Goal: Navigation & Orientation: Understand site structure

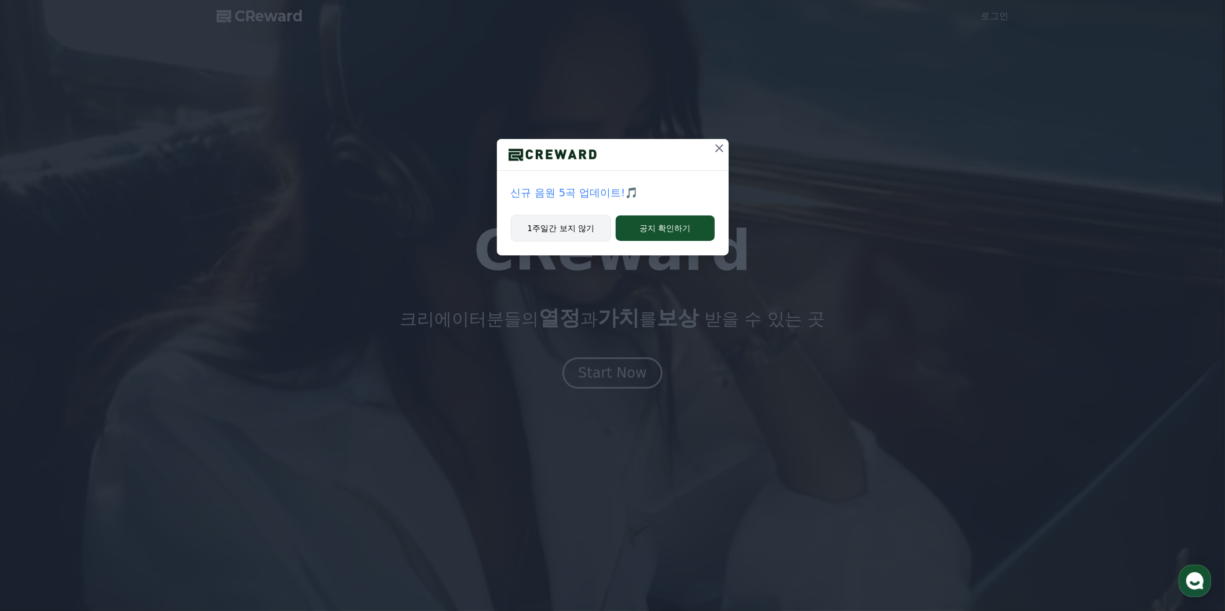
click at [537, 242] on button "1주일간 보지 않기" at bounding box center [561, 228] width 101 height 27
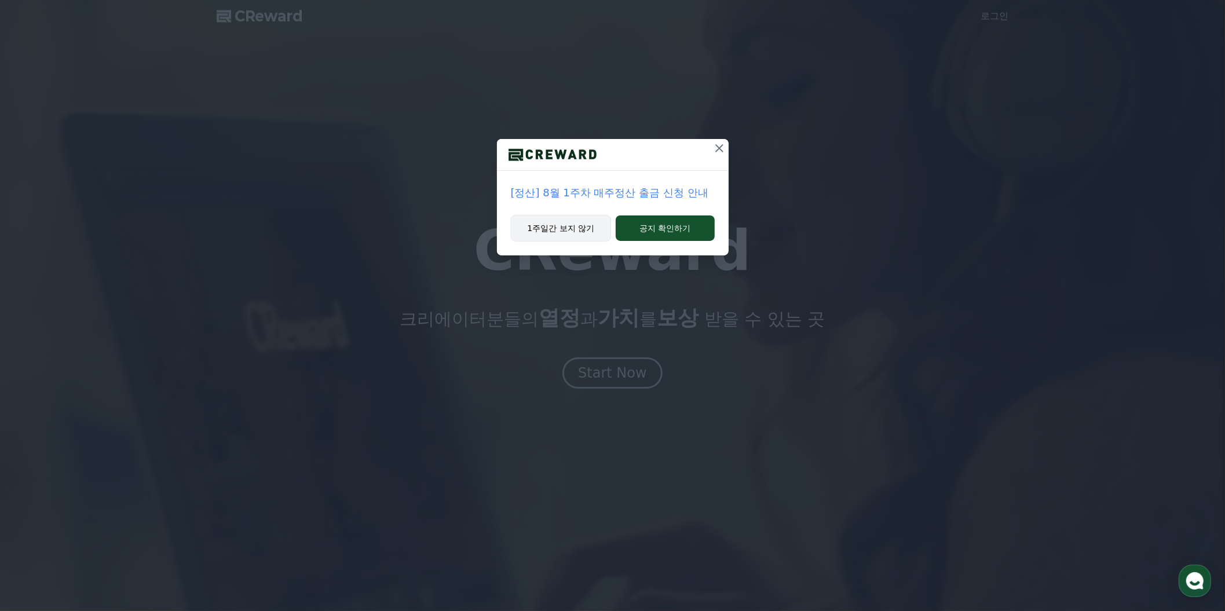
click at [548, 242] on button "1주일간 보지 않기" at bounding box center [561, 228] width 101 height 27
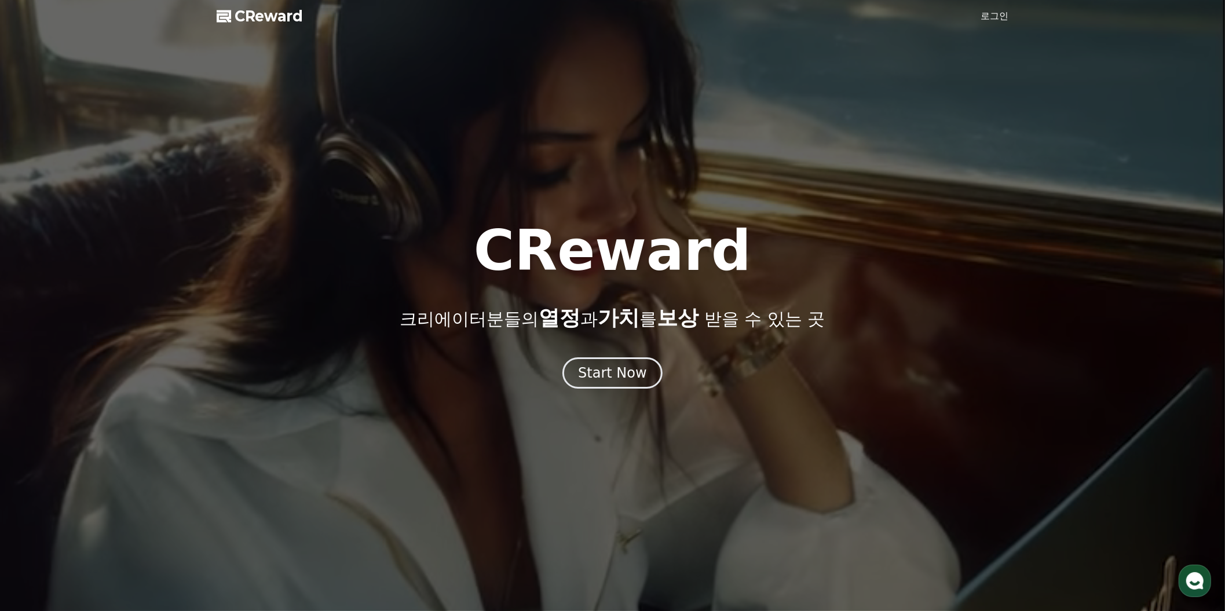
click at [985, 22] on link "로그인" at bounding box center [996, 16] width 28 height 14
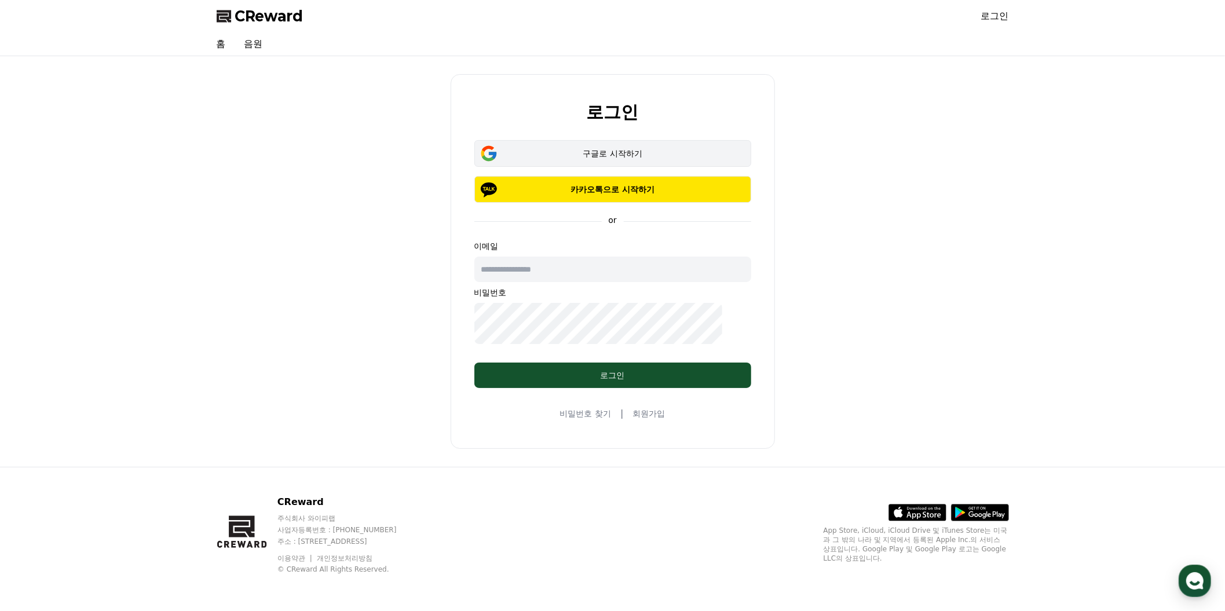
click at [595, 159] on div "구글로 시작하기" at bounding box center [612, 154] width 243 height 12
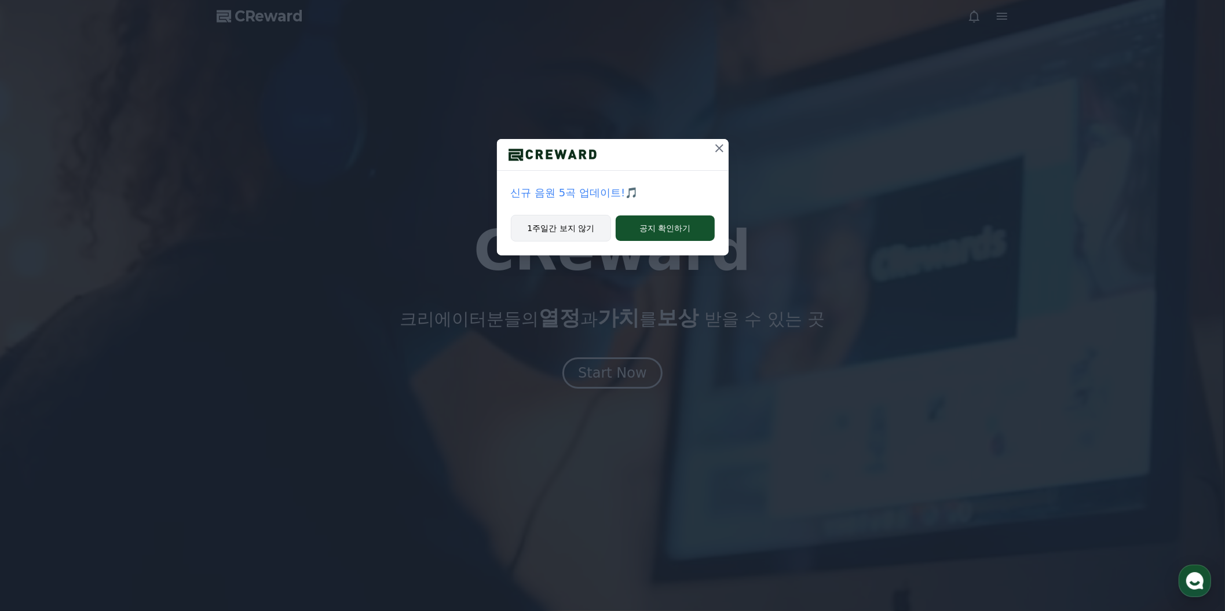
click at [536, 242] on button "1주일간 보지 않기" at bounding box center [561, 228] width 101 height 27
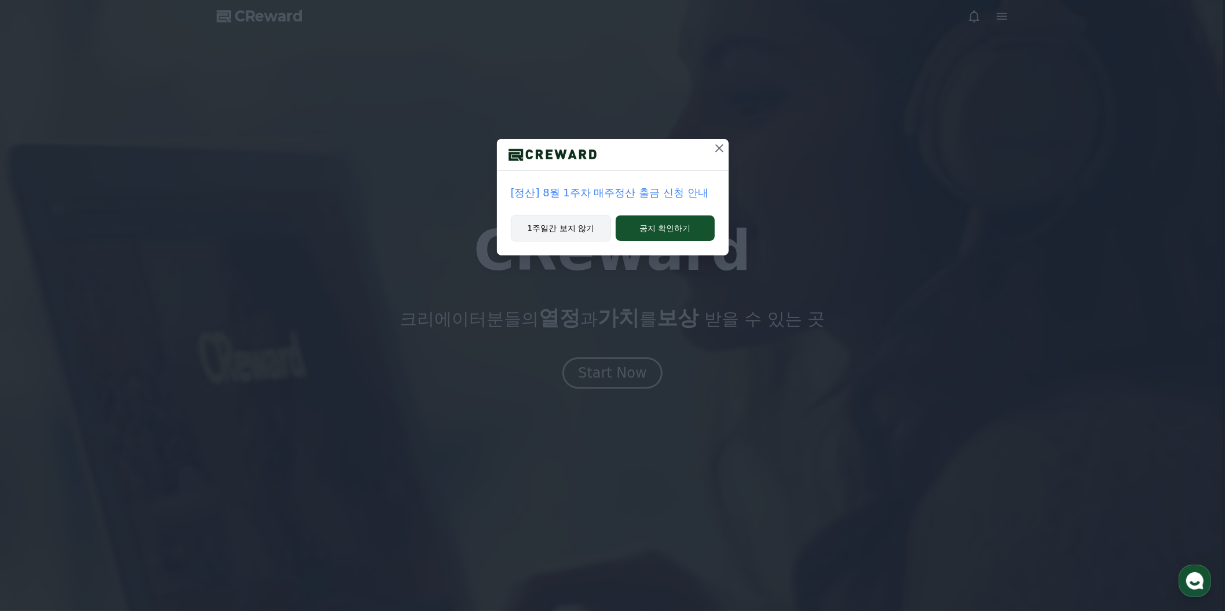
click at [535, 242] on button "1주일간 보지 않기" at bounding box center [561, 228] width 101 height 27
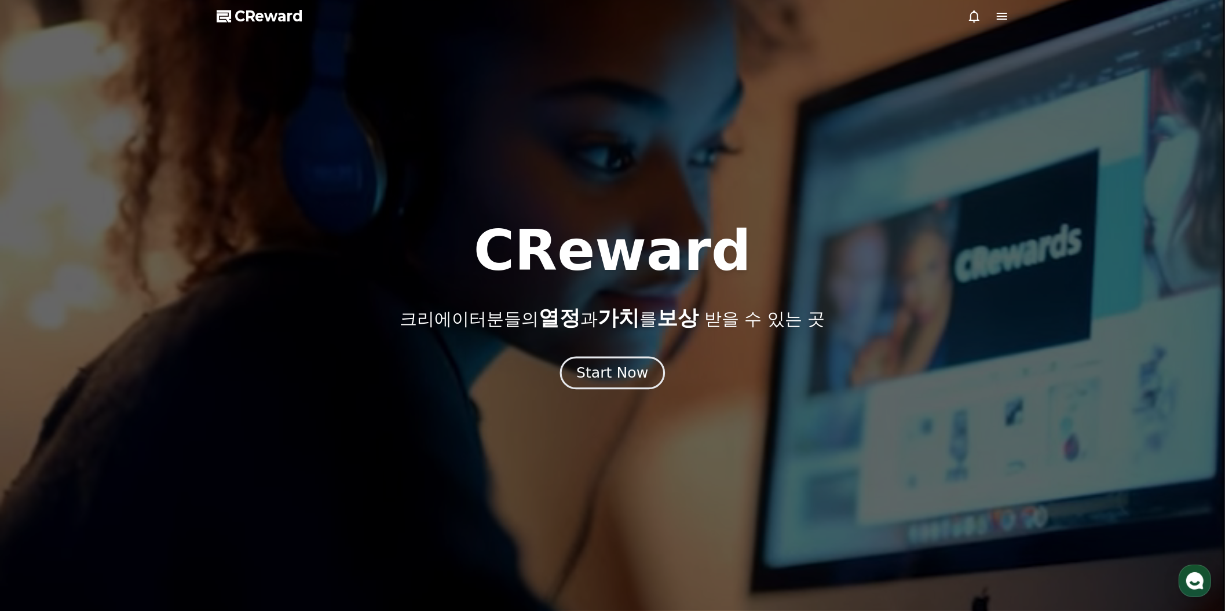
click at [630, 383] on div "Start Now" at bounding box center [613, 373] width 72 height 20
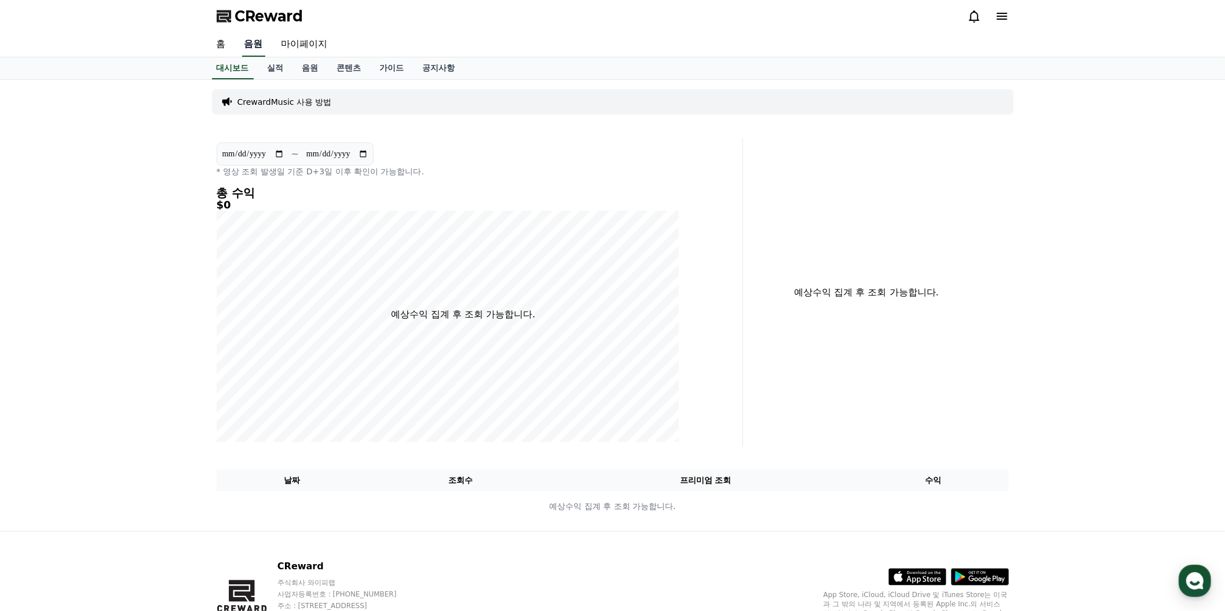
click at [265, 57] on link "음원" at bounding box center [253, 44] width 23 height 24
click at [328, 79] on link "음원" at bounding box center [310, 68] width 35 height 22
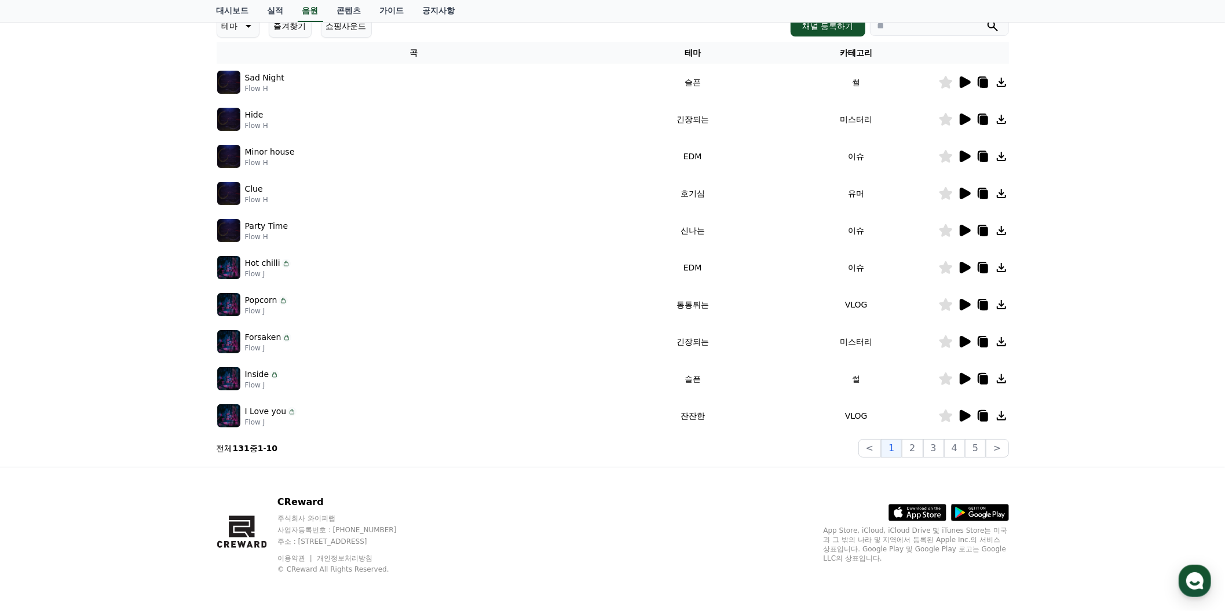
scroll to position [210, 0]
click at [960, 88] on icon at bounding box center [965, 82] width 11 height 12
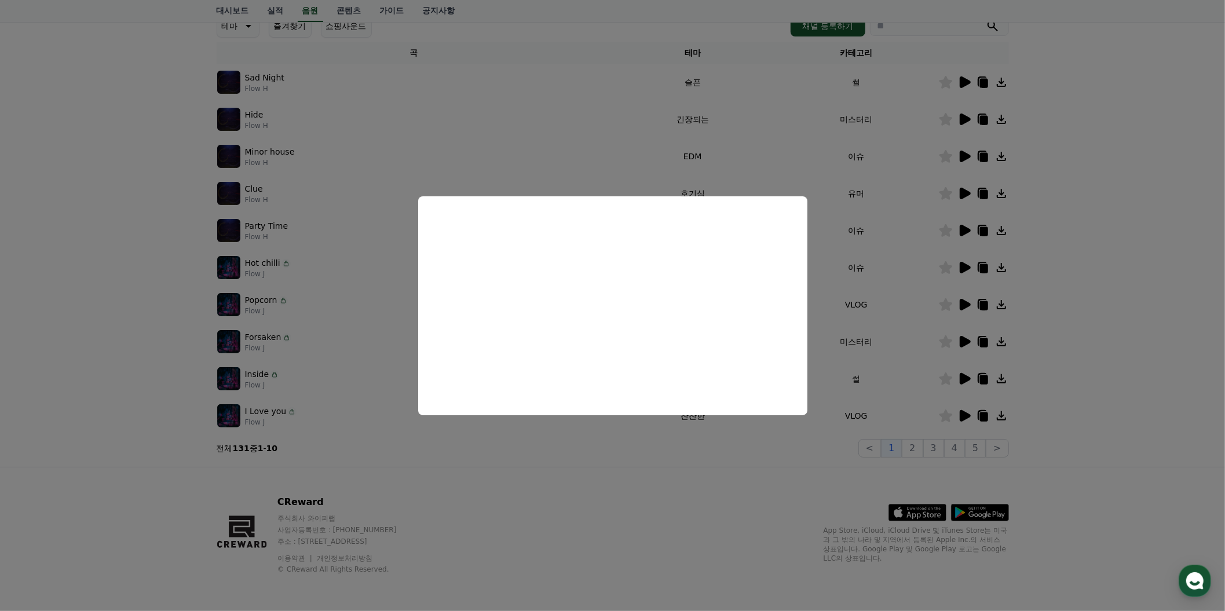
click at [1140, 147] on button "close modal" at bounding box center [612, 305] width 1225 height 611
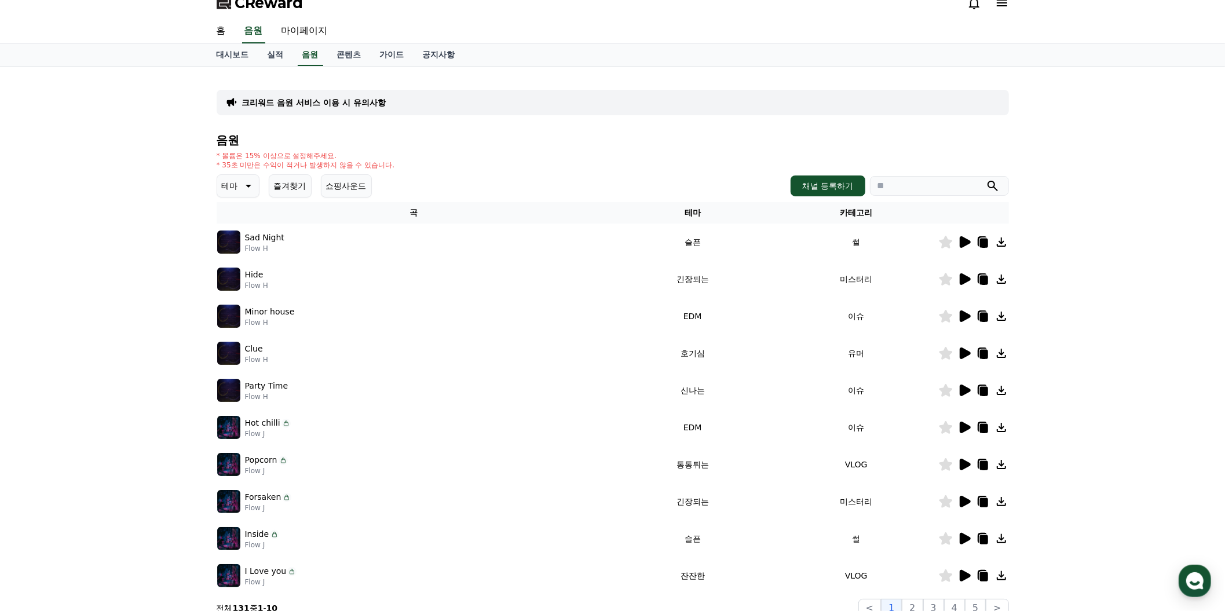
scroll to position [0, 0]
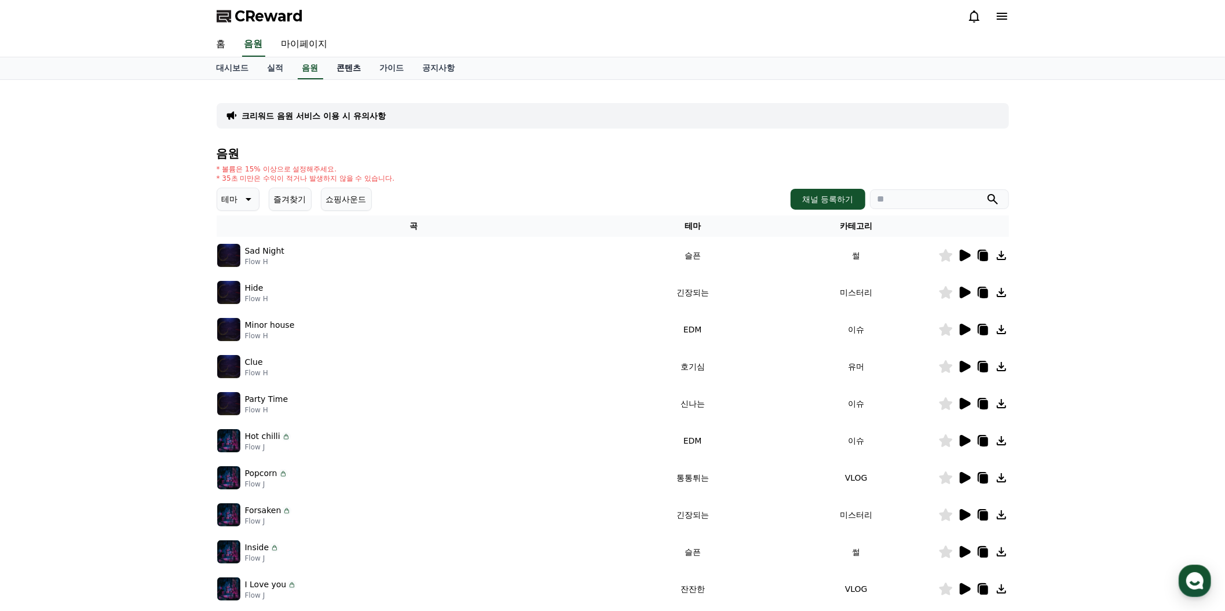
click at [371, 79] on link "콘텐츠" at bounding box center [349, 68] width 43 height 22
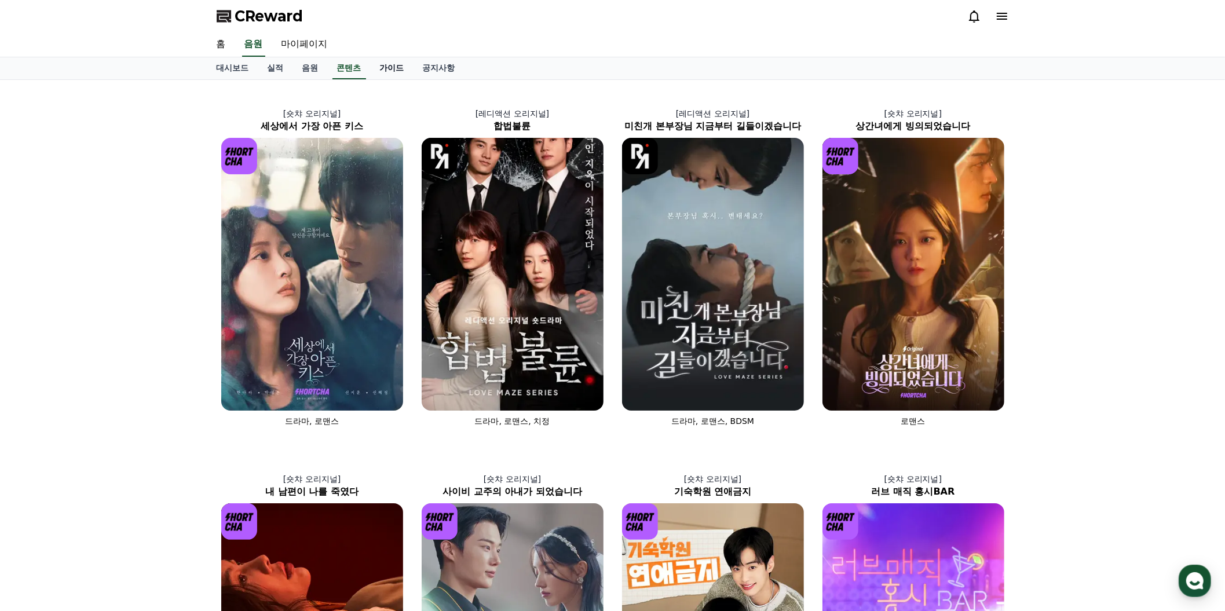
click at [414, 79] on link "가이드" at bounding box center [392, 68] width 43 height 22
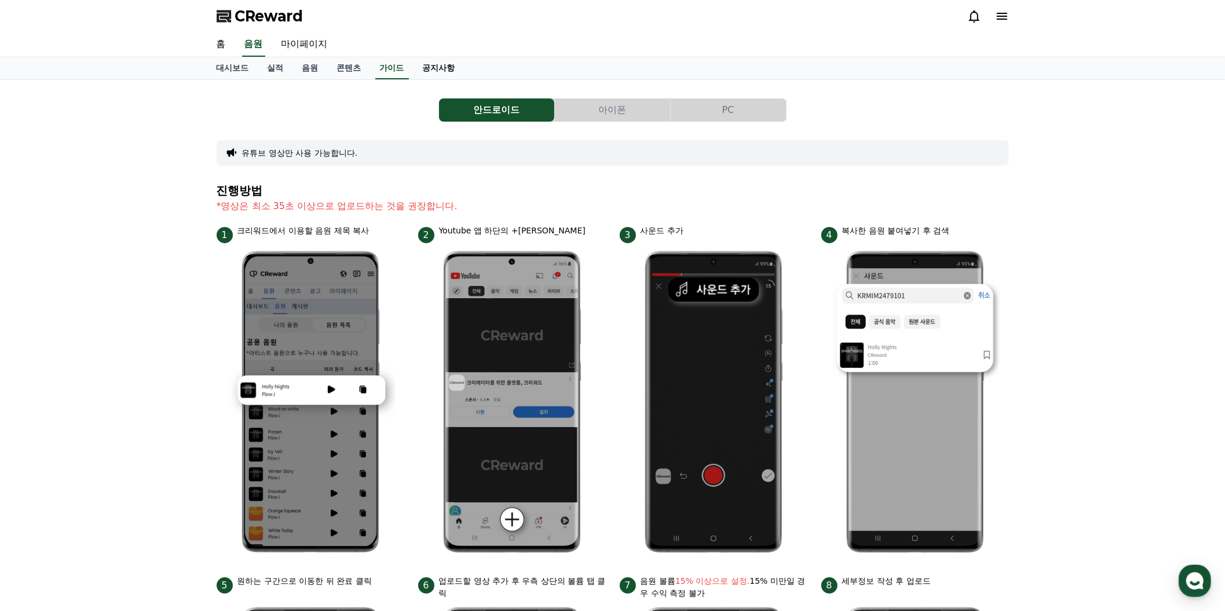
click at [465, 79] on link "공지사항" at bounding box center [439, 68] width 51 height 22
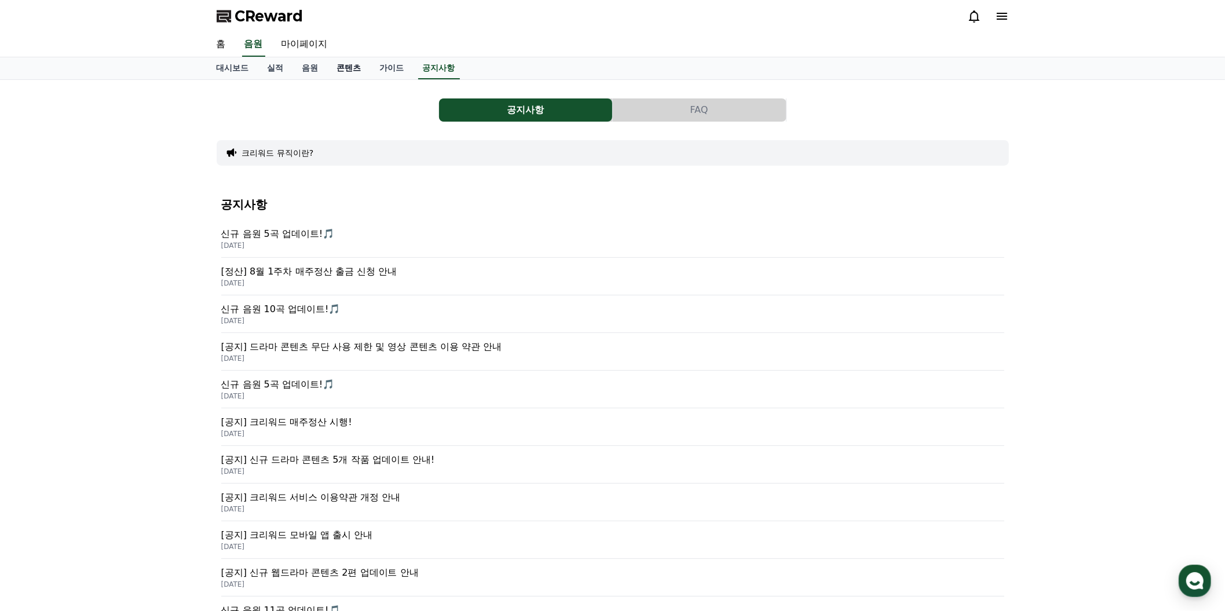
click at [371, 79] on link "콘텐츠" at bounding box center [349, 68] width 43 height 22
